Goal: Information Seeking & Learning: Learn about a topic

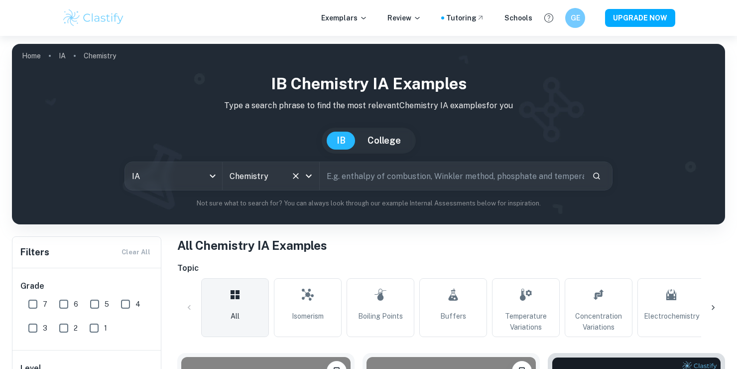
click at [301, 173] on button "Clear" at bounding box center [296, 176] width 14 height 14
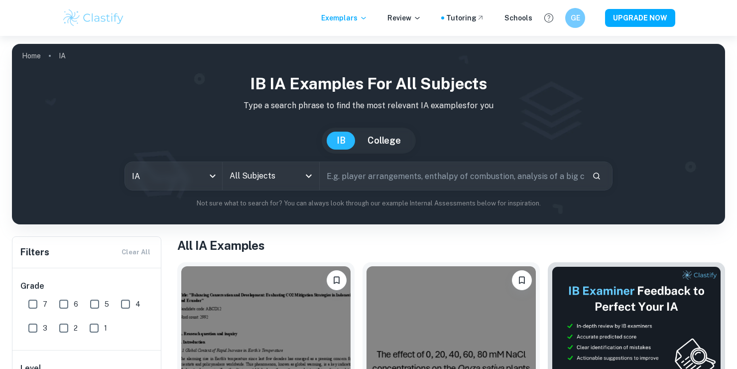
click at [306, 176] on icon "Open" at bounding box center [309, 176] width 12 height 12
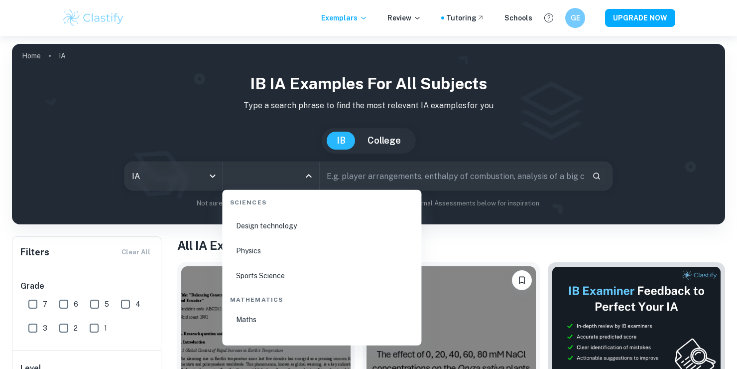
scroll to position [1644, 0]
click at [267, 235] on li "Physics" at bounding box center [321, 233] width 191 height 23
type input "Physics"
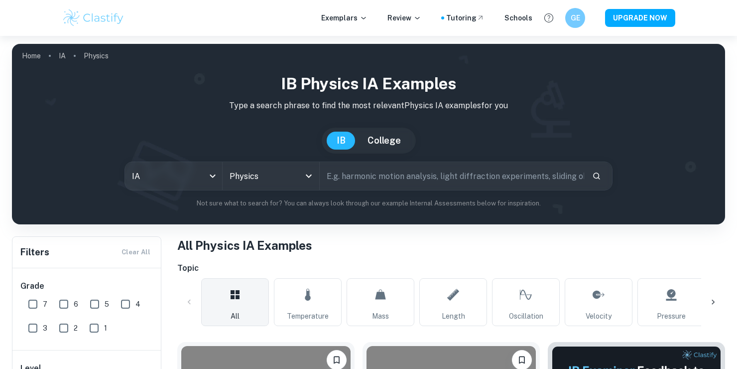
scroll to position [149, 0]
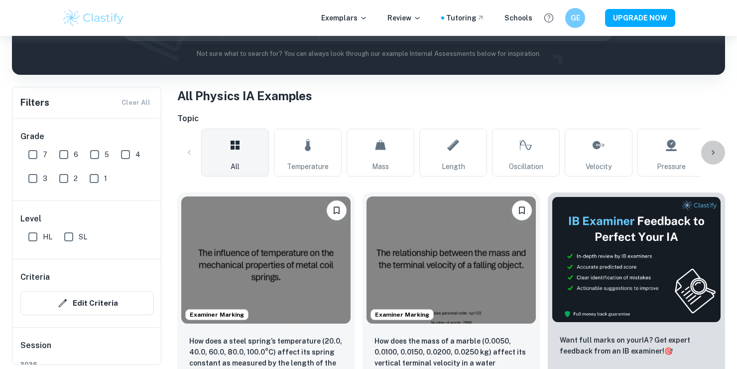
click at [712, 149] on icon at bounding box center [713, 152] width 10 height 10
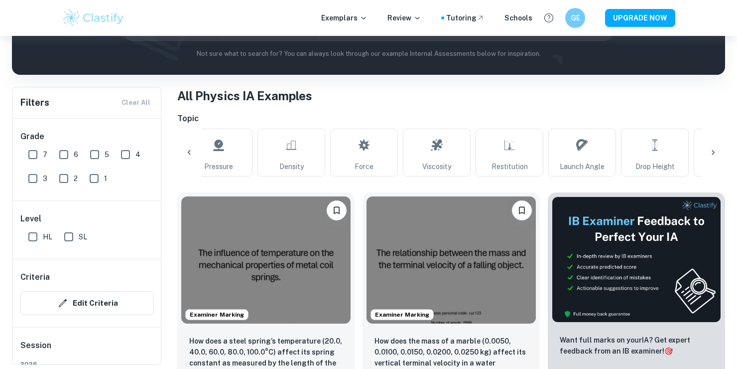
scroll to position [0, 467]
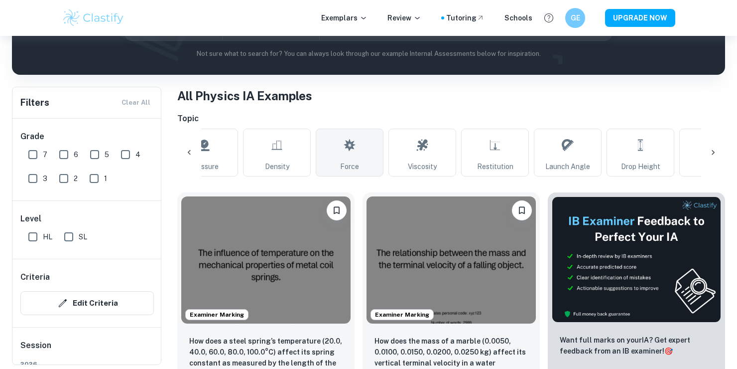
click at [373, 158] on link "Force" at bounding box center [350, 152] width 68 height 48
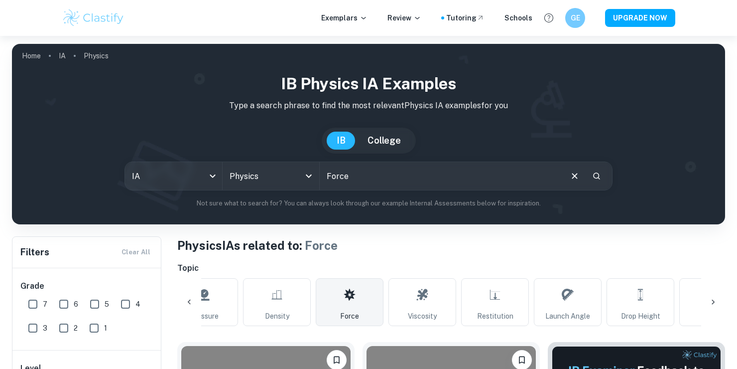
scroll to position [149, 0]
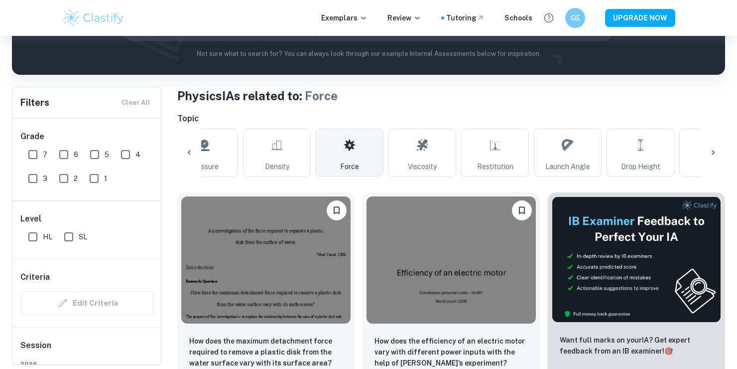
click at [716, 150] on icon at bounding box center [713, 152] width 10 height 10
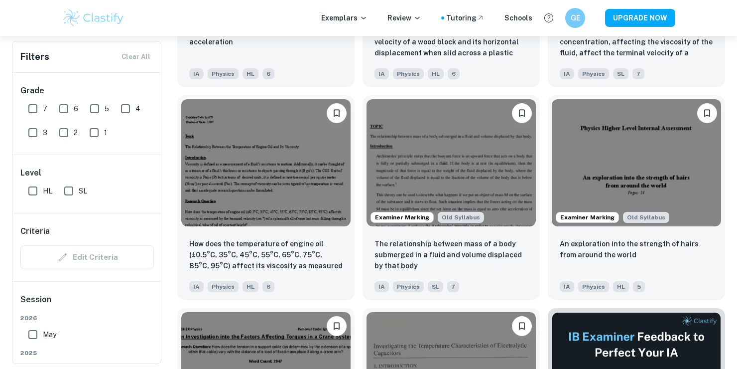
scroll to position [0, 0]
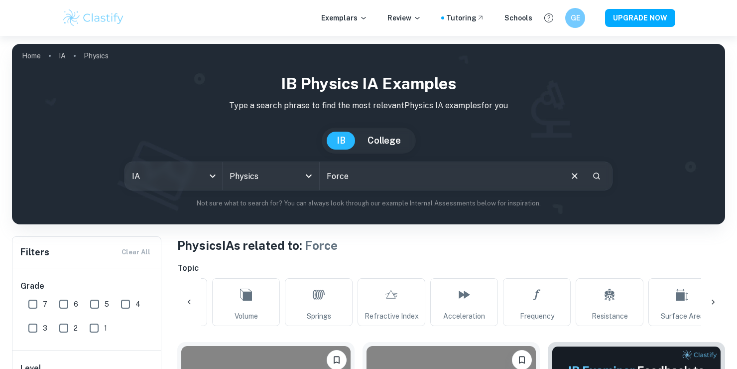
click at [187, 301] on icon at bounding box center [189, 302] width 10 height 10
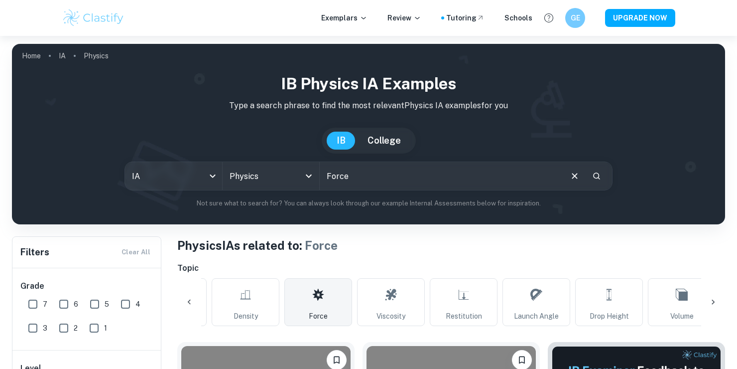
scroll to position [0, 468]
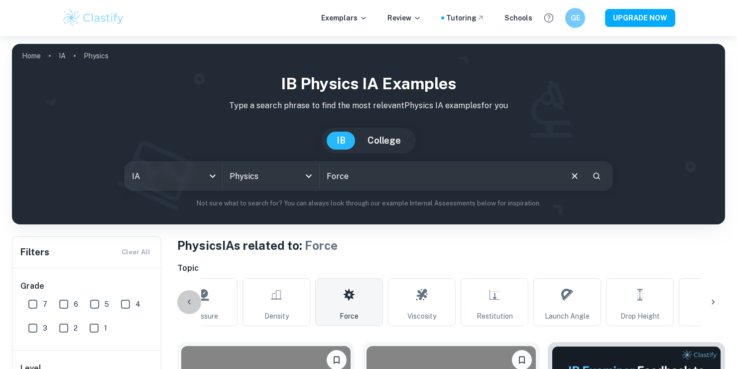
click at [187, 301] on icon at bounding box center [189, 302] width 10 height 10
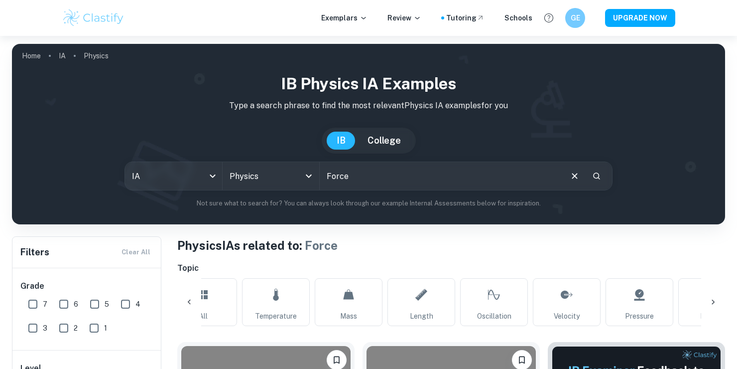
scroll to position [0, 0]
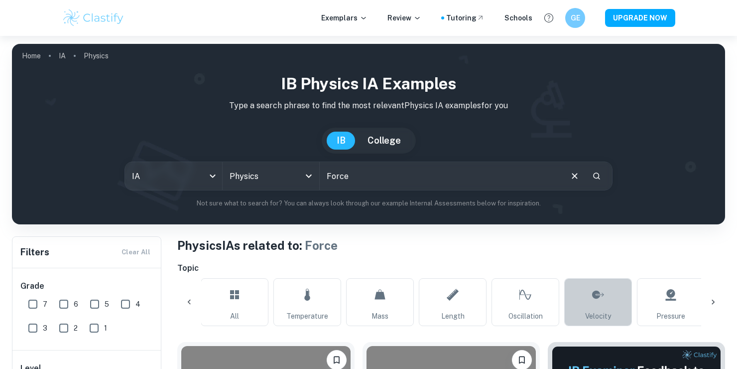
click at [630, 303] on link "Velocity" at bounding box center [598, 302] width 68 height 48
type input "Velocity"
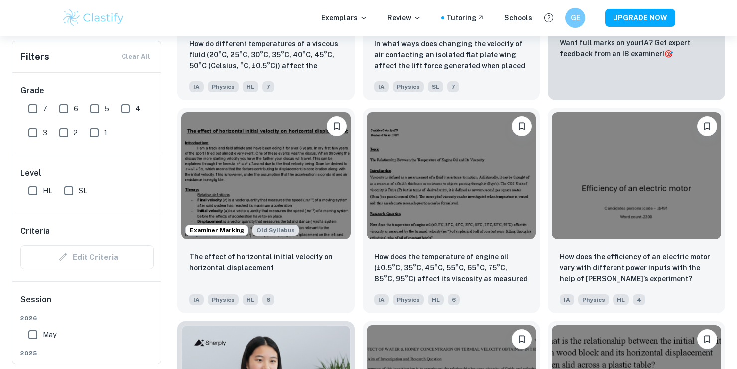
scroll to position [448, 0]
